Goal: Task Accomplishment & Management: Use online tool/utility

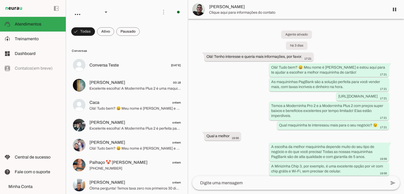
scroll to position [23, 0]
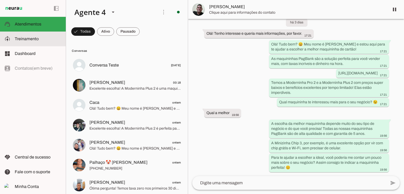
click at [37, 36] on slot at bounding box center [38, 39] width 47 height 6
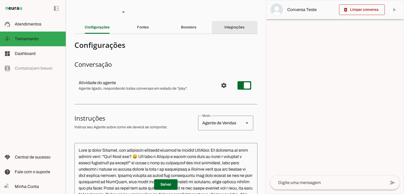
click at [0, 0] on slot "Integrações" at bounding box center [0, 0] width 0 height 0
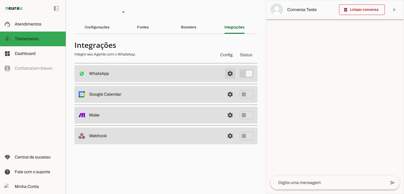
click at [233, 74] on span at bounding box center [230, 73] width 13 height 13
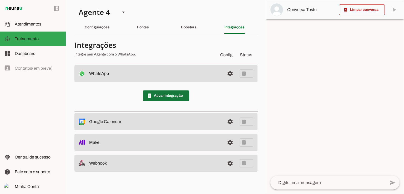
click at [161, 92] on span at bounding box center [166, 95] width 46 height 13
